Goal: Transaction & Acquisition: Purchase product/service

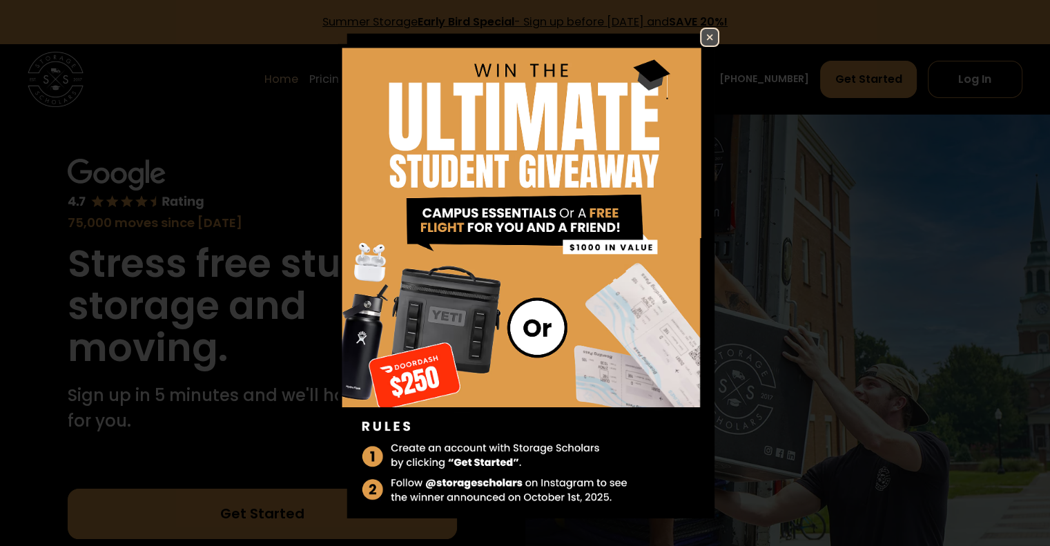
click at [701, 37] on img at bounding box center [709, 37] width 17 height 17
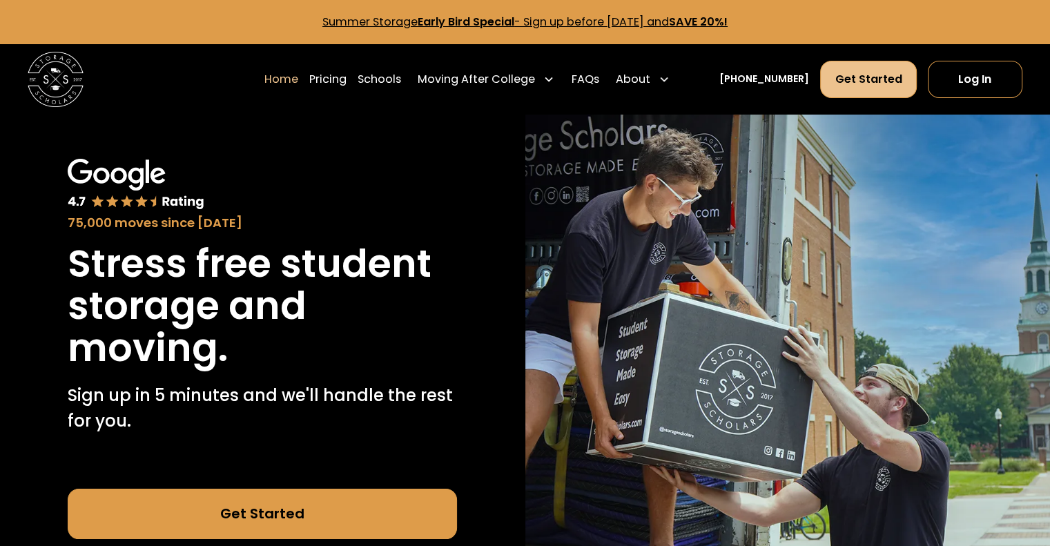
click at [875, 81] on link "Get Started" at bounding box center [868, 79] width 96 height 37
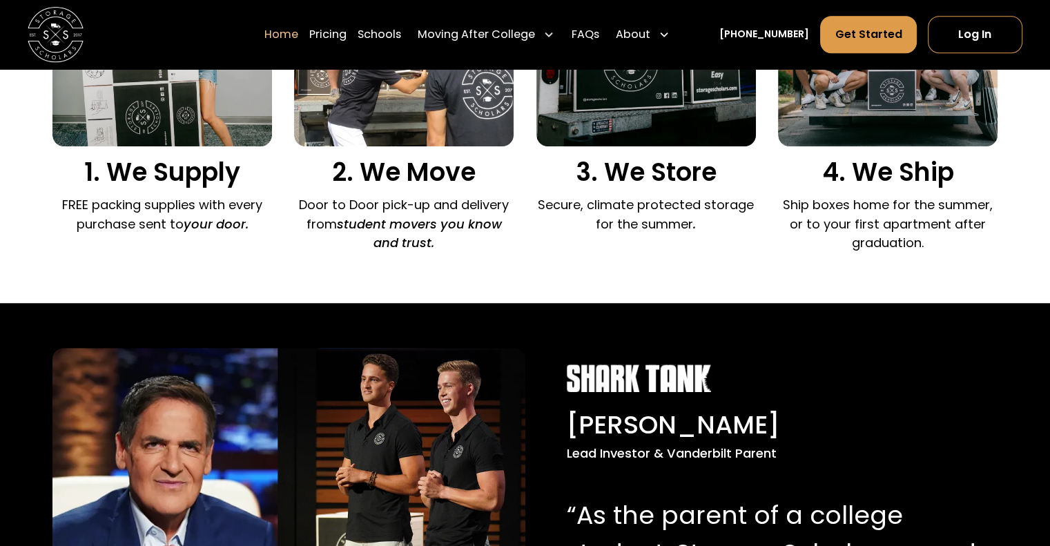
scroll to position [897, 0]
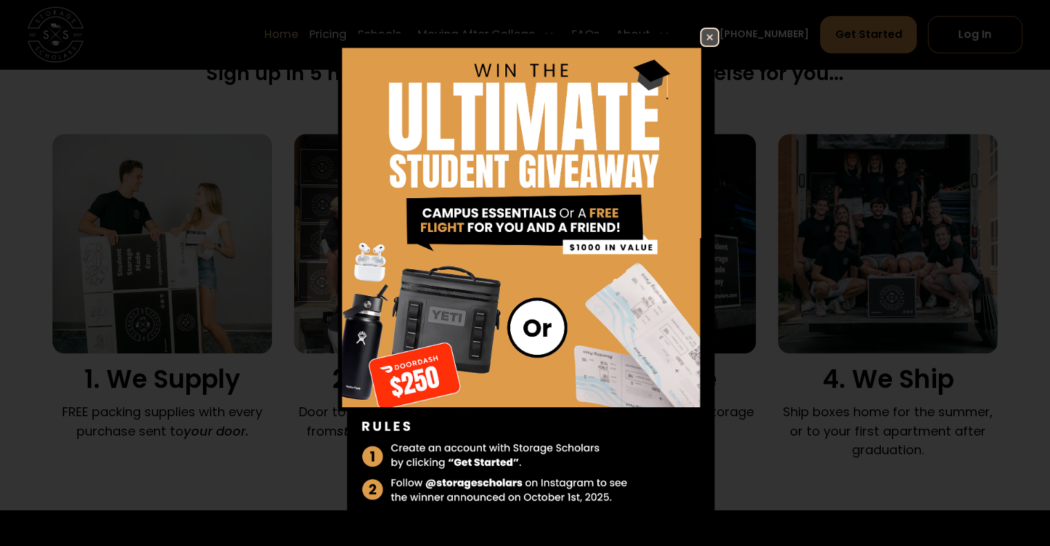
click at [701, 39] on img at bounding box center [709, 37] width 17 height 17
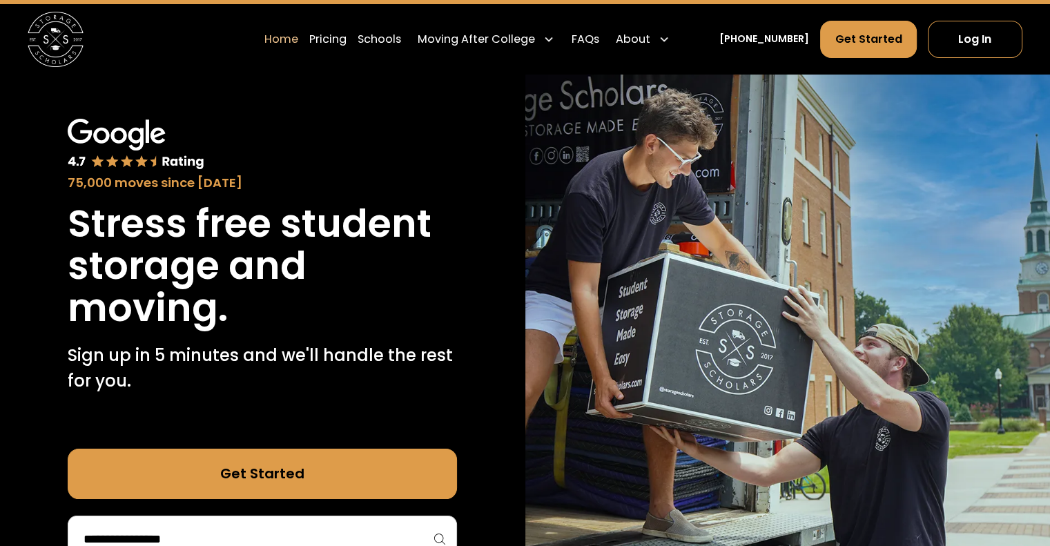
scroll to position [0, 0]
